Goal: Information Seeking & Learning: Learn about a topic

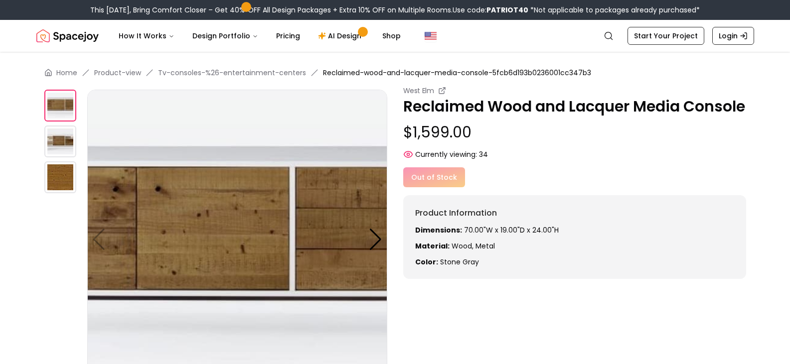
click at [56, 137] on img at bounding box center [60, 142] width 32 height 32
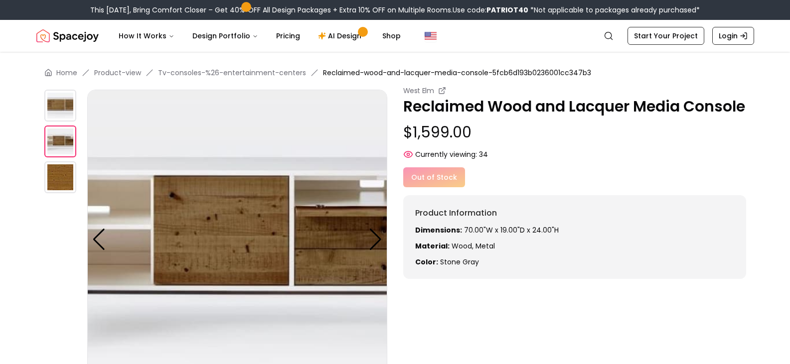
click at [59, 171] on img at bounding box center [60, 178] width 32 height 32
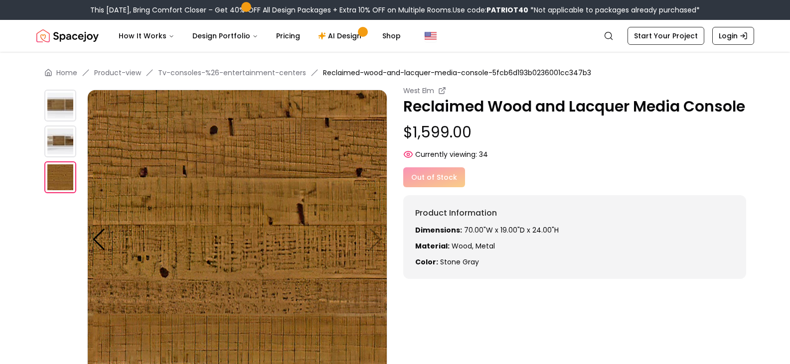
click at [52, 96] on img at bounding box center [60, 106] width 32 height 32
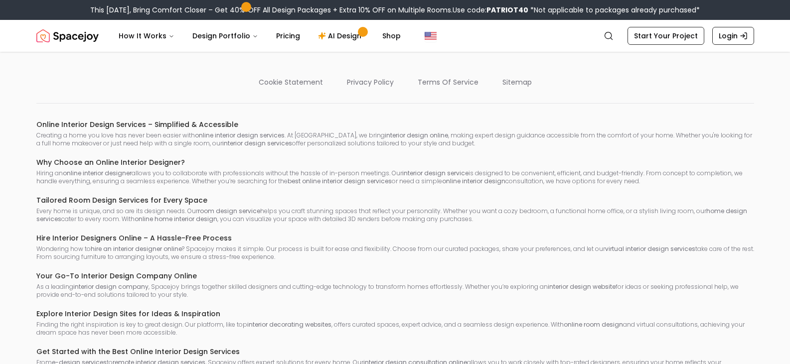
scroll to position [1745, 0]
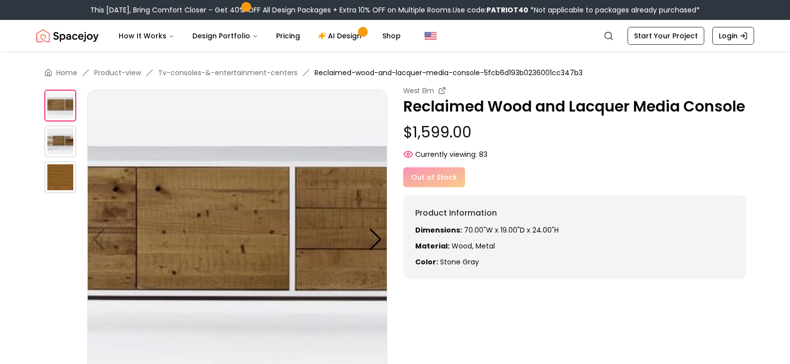
click at [326, 222] on img at bounding box center [237, 240] width 300 height 300
click at [61, 135] on img at bounding box center [60, 142] width 32 height 32
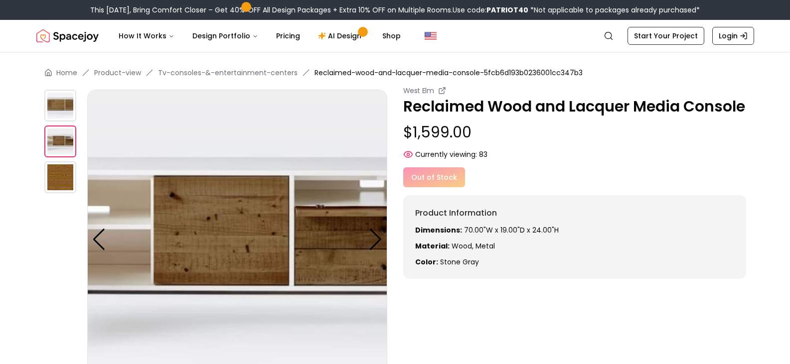
click at [64, 176] on img at bounding box center [60, 178] width 32 height 32
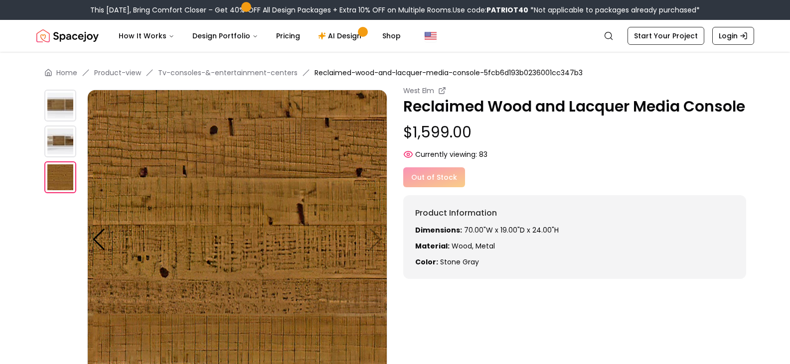
click at [372, 244] on img at bounding box center [237, 240] width 300 height 300
click at [373, 244] on img at bounding box center [237, 240] width 300 height 300
click at [373, 243] on img at bounding box center [237, 240] width 300 height 300
click at [377, 241] on img at bounding box center [237, 240] width 300 height 300
